Goal: Task Accomplishment & Management: Use online tool/utility

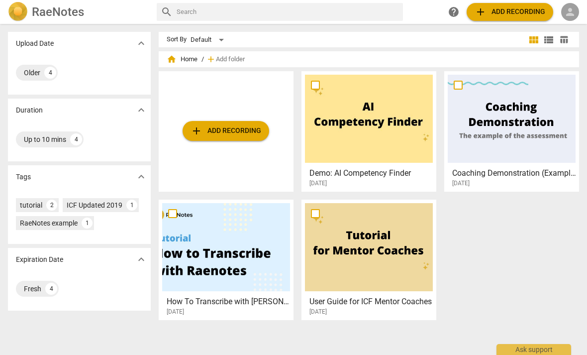
click at [570, 15] on span "person" at bounding box center [570, 12] width 12 height 12
click at [561, 24] on li "Login" at bounding box center [562, 24] width 36 height 24
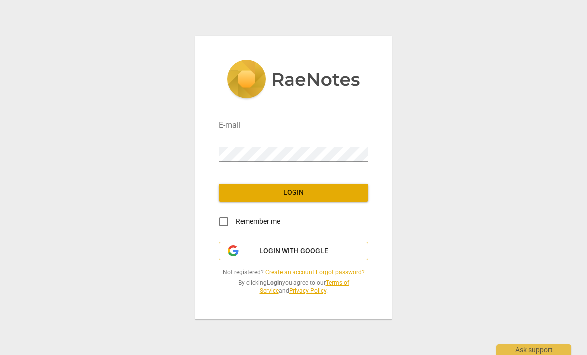
click at [306, 125] on input "email" at bounding box center [293, 126] width 149 height 14
type input "[EMAIL_ADDRESS][DOMAIN_NAME]"
click at [463, 95] on div "E-mail [EMAIL_ADDRESS][DOMAIN_NAME] Password Login Remember me Login with Googl…" at bounding box center [293, 177] width 587 height 355
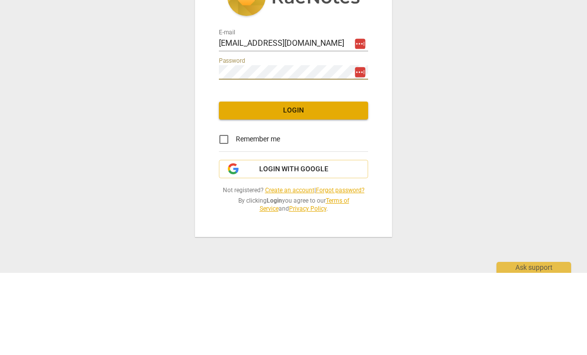
click at [282, 188] on span "Login" at bounding box center [293, 193] width 133 height 10
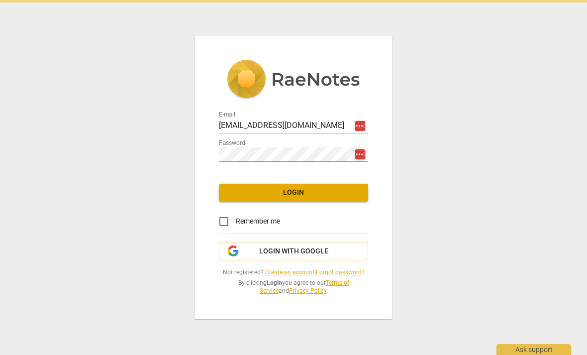
click at [220, 222] on input "Remember me" at bounding box center [224, 221] width 24 height 24
checkbox input "true"
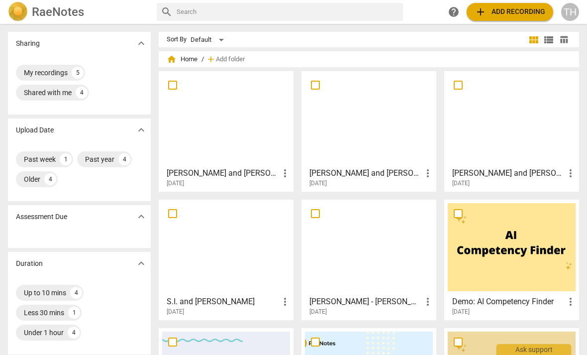
click at [511, 14] on span "add Add recording" at bounding box center [510, 12] width 71 height 12
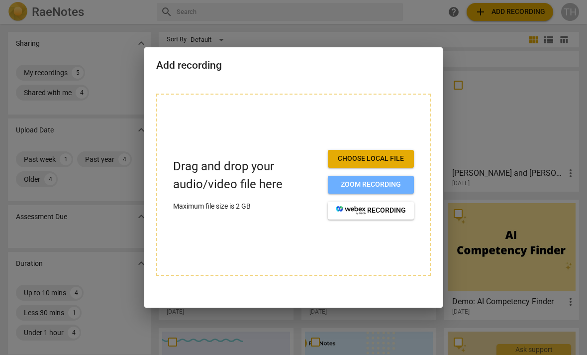
click at [347, 184] on span "Zoom recording" at bounding box center [371, 185] width 70 height 10
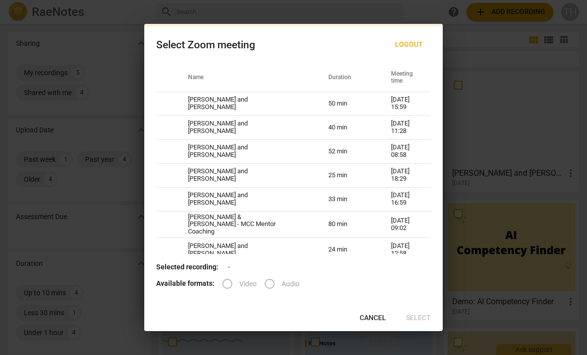
click at [210, 129] on td "Grace Lindvall and Trace Haythorn" at bounding box center [246, 127] width 140 height 24
radio input "true"
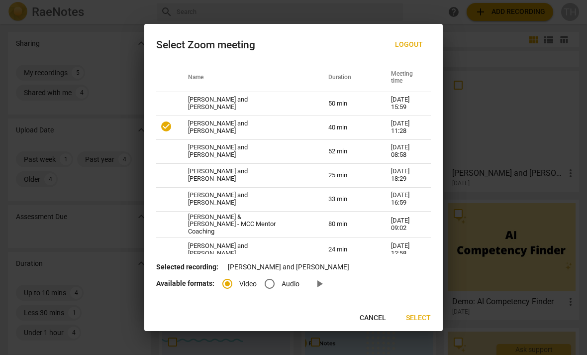
click at [412, 314] on span "Select" at bounding box center [418, 318] width 25 height 10
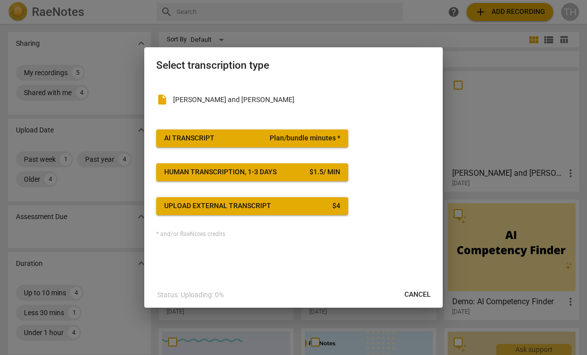
click at [258, 141] on span "AI Transcript Plan/bundle minutes *" at bounding box center [252, 138] width 176 height 10
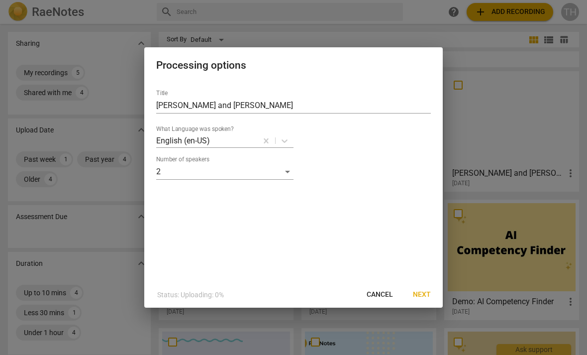
click at [420, 283] on div "Processing options Title Grace Lindvall and Trace Haythorn What Language was sp…" at bounding box center [293, 177] width 299 height 260
click at [421, 295] on span "Next" at bounding box center [422, 295] width 18 height 10
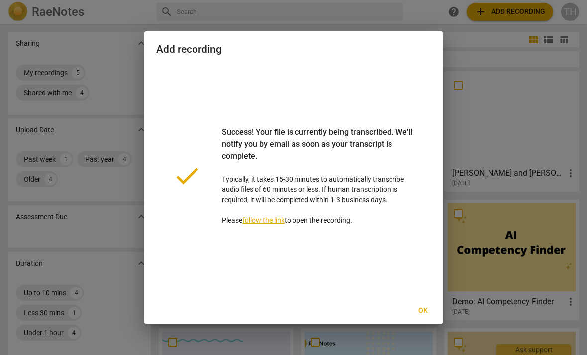
click at [419, 304] on button "Ok" at bounding box center [423, 310] width 32 height 18
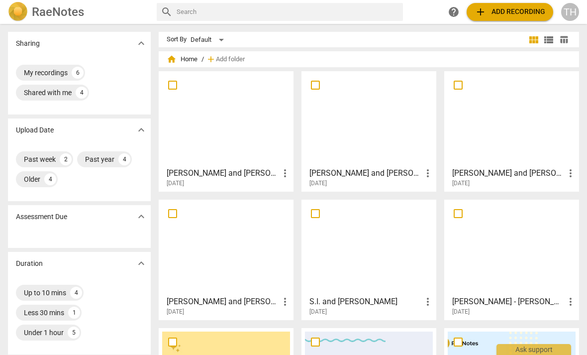
click at [502, 10] on span "add Add recording" at bounding box center [510, 12] width 71 height 12
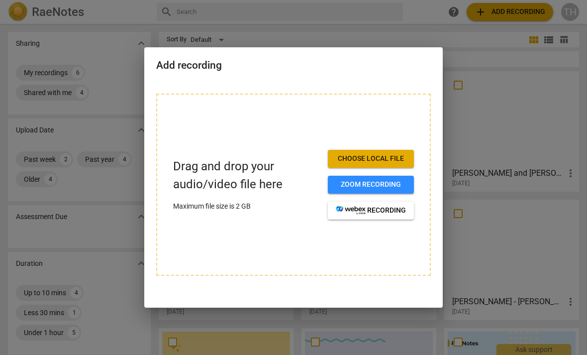
click at [349, 182] on span "Zoom recording" at bounding box center [371, 185] width 70 height 10
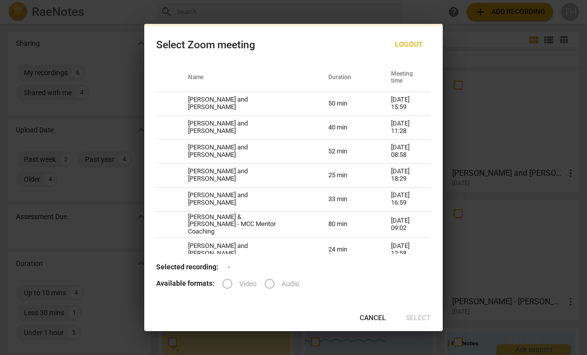
click at [200, 106] on td "Lindsay Armstrong and Trace Haythorn" at bounding box center [246, 104] width 140 height 24
radio input "true"
click at [417, 316] on span "Select" at bounding box center [418, 318] width 25 height 10
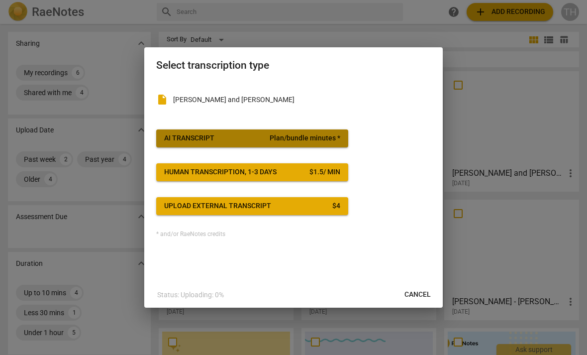
click at [215, 132] on button "AI Transcript Plan/bundle minutes *" at bounding box center [252, 138] width 192 height 18
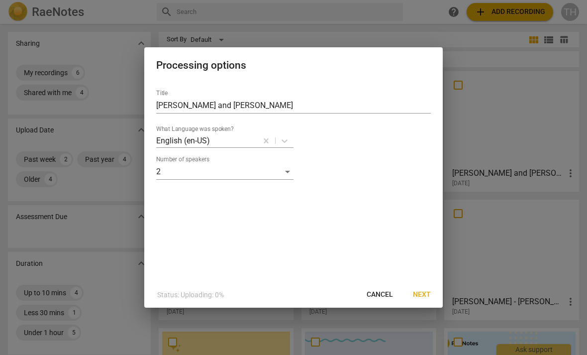
click at [420, 289] on button "Next" at bounding box center [422, 295] width 34 height 18
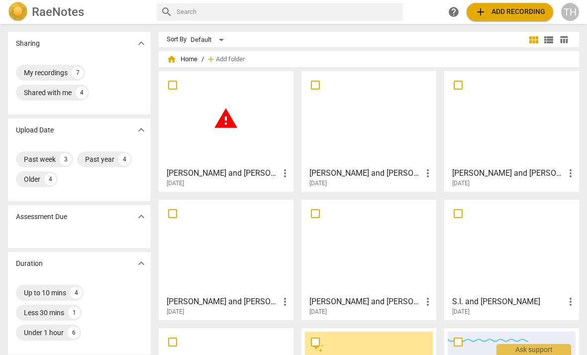
click at [226, 124] on span "warning" at bounding box center [225, 118] width 25 height 25
click at [509, 9] on span "add Add recording" at bounding box center [510, 12] width 71 height 12
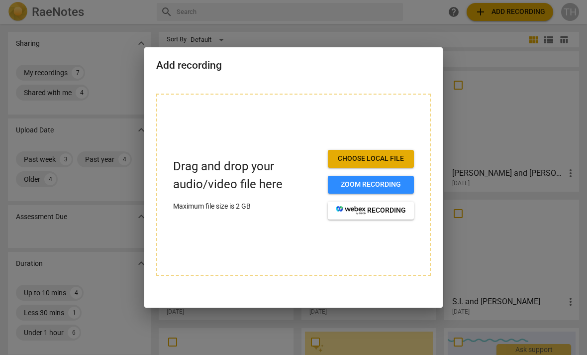
click at [347, 184] on span "Zoom recording" at bounding box center [371, 185] width 70 height 10
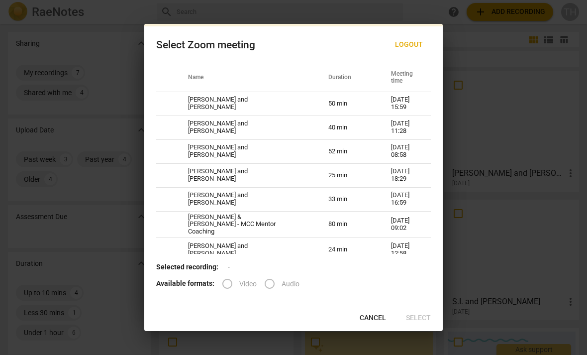
click at [211, 100] on td "Lindsay Armstrong and Trace Haythorn" at bounding box center [246, 104] width 140 height 24
radio input "true"
click at [231, 280] on input "Video" at bounding box center [227, 284] width 24 height 24
radio input "true"
click at [417, 310] on button "Select" at bounding box center [418, 318] width 41 height 18
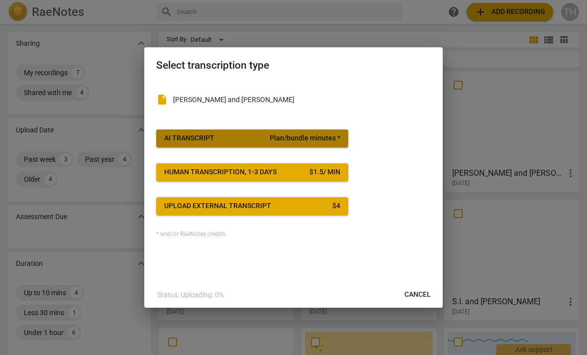
click at [201, 138] on div "AI Transcript" at bounding box center [189, 138] width 50 height 10
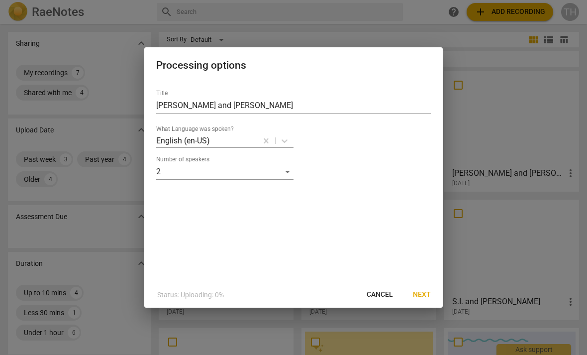
click at [422, 293] on span "Next" at bounding box center [422, 295] width 18 height 10
